Goal: Transaction & Acquisition: Subscribe to service/newsletter

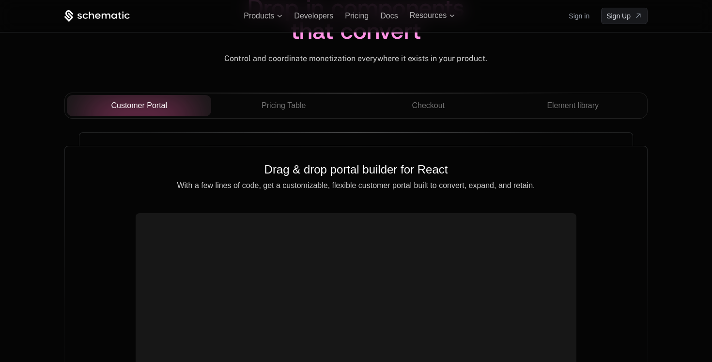
scroll to position [3444, 0]
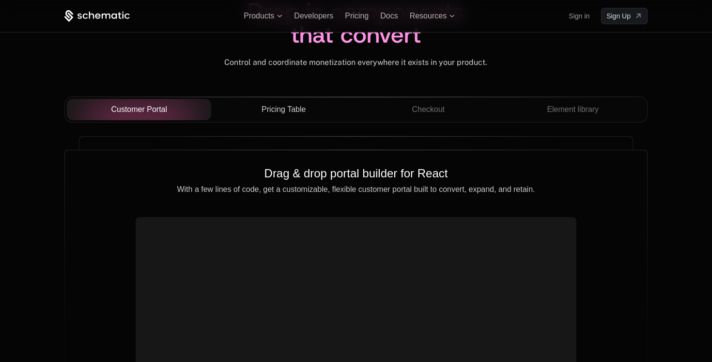
click at [281, 109] on span "Pricing Table" at bounding box center [283, 110] width 44 height 12
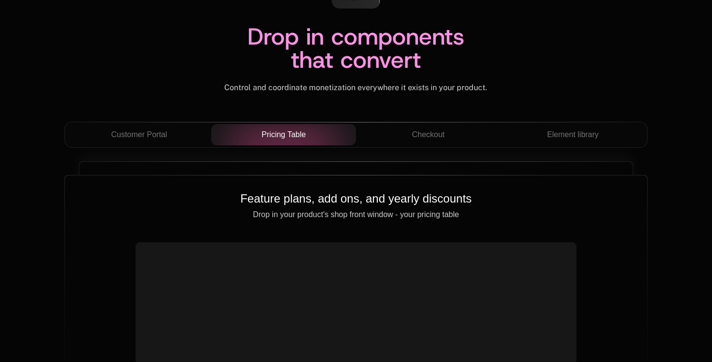
scroll to position [3416, 0]
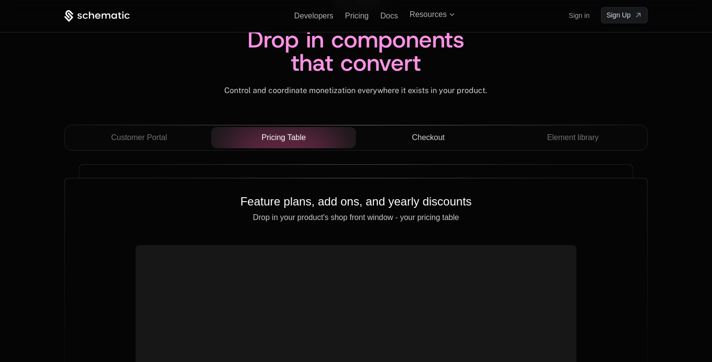
click at [411, 139] on div "Checkout" at bounding box center [428, 138] width 129 height 12
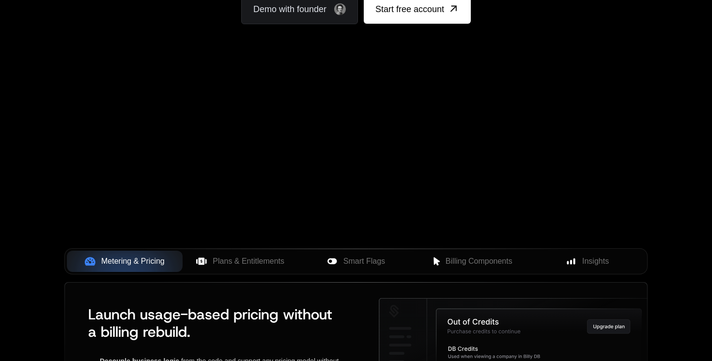
scroll to position [229, 0]
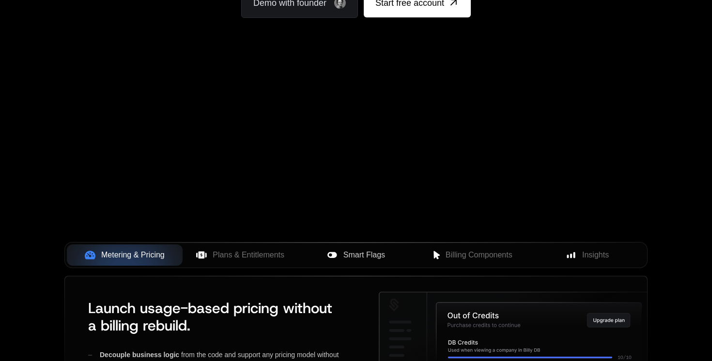
click at [372, 259] on span "Smart Flags" at bounding box center [364, 255] width 42 height 12
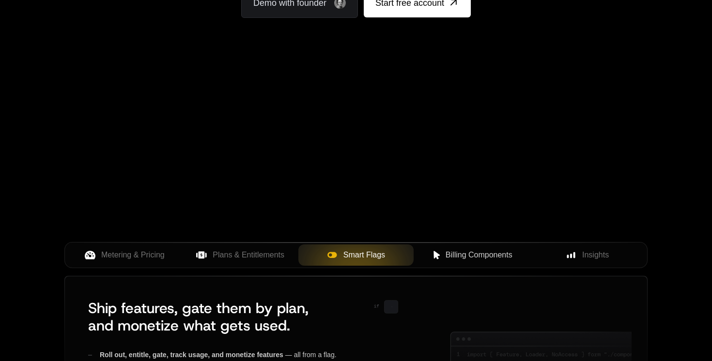
click at [461, 246] on button "Billing Components" at bounding box center [471, 254] width 116 height 21
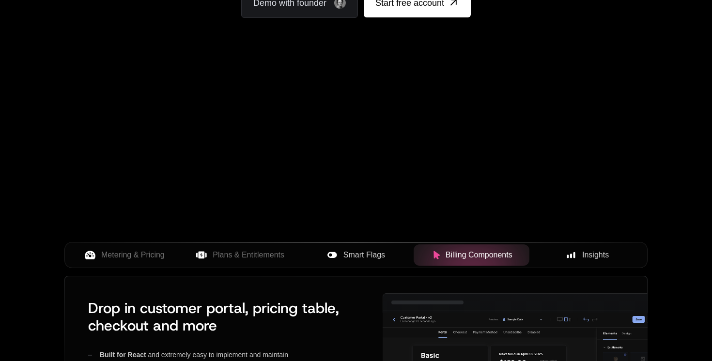
click at [566, 253] on div "Insights" at bounding box center [587, 255] width 100 height 12
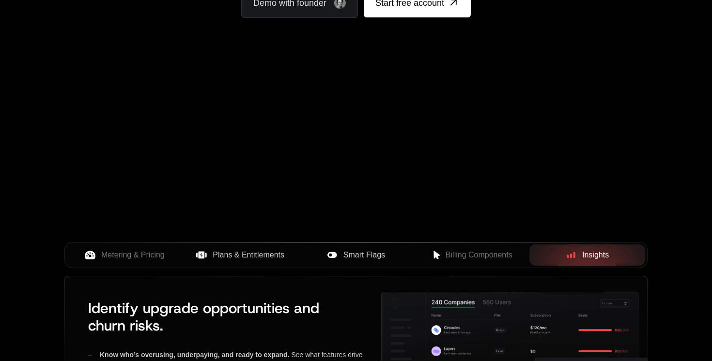
click at [262, 259] on span "Plans & Entitlements" at bounding box center [249, 255] width 72 height 12
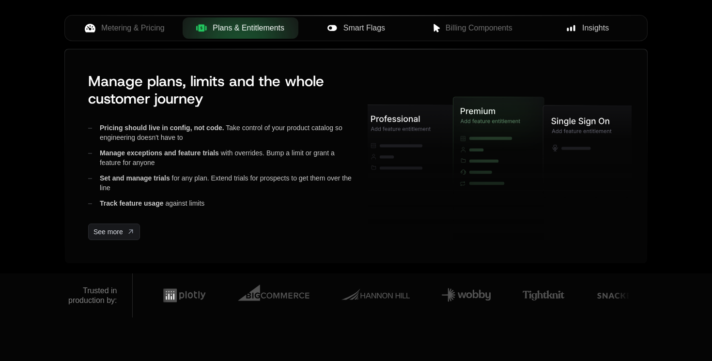
scroll to position [0, 0]
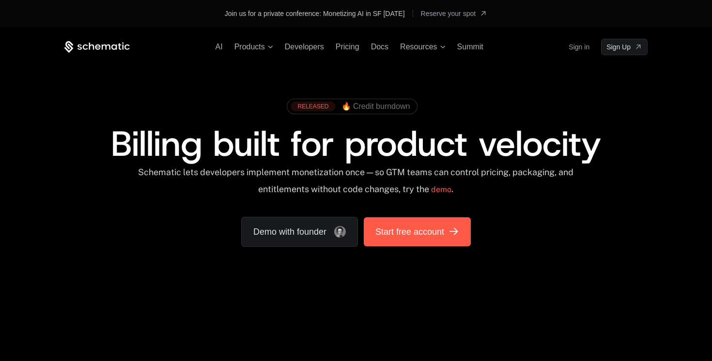
click at [430, 241] on link "Start free account" at bounding box center [417, 231] width 107 height 29
